Goal: Transaction & Acquisition: Purchase product/service

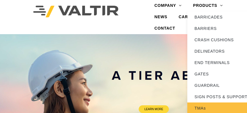
click at [202, 108] on link "TMAs" at bounding box center [223, 108] width 71 height 11
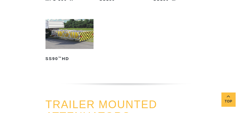
scroll to position [374, 0]
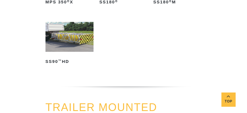
click at [72, 35] on img at bounding box center [70, 37] width 48 height 30
